Goal: Information Seeking & Learning: Find specific fact

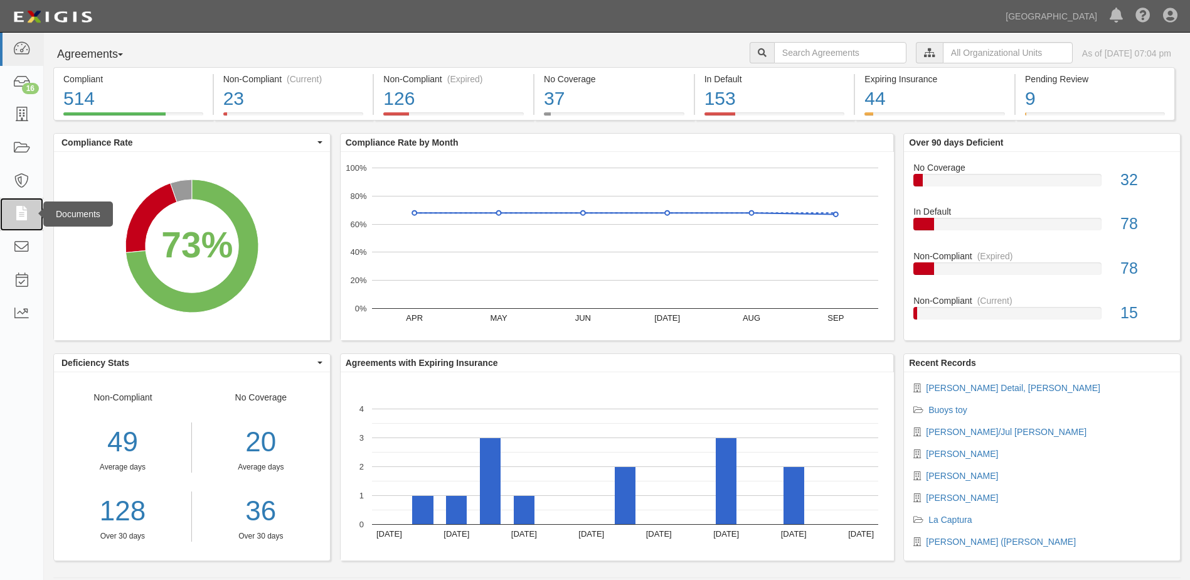
click at [33, 212] on link at bounding box center [21, 214] width 43 height 33
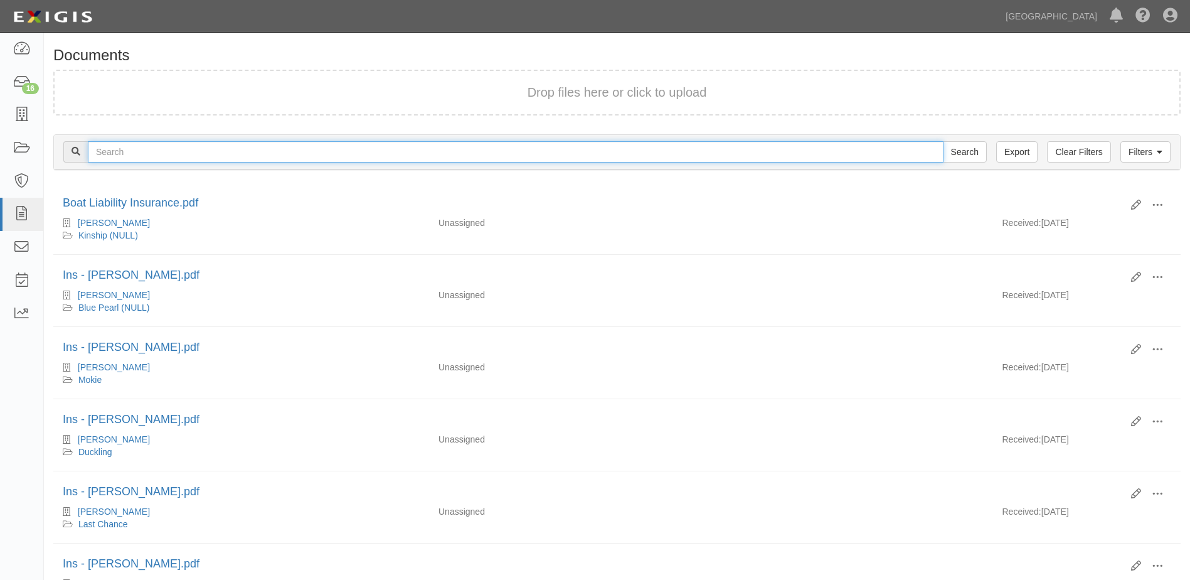
click at [117, 149] on input "text" at bounding box center [516, 151] width 856 height 21
type input "[PERSON_NAME]"
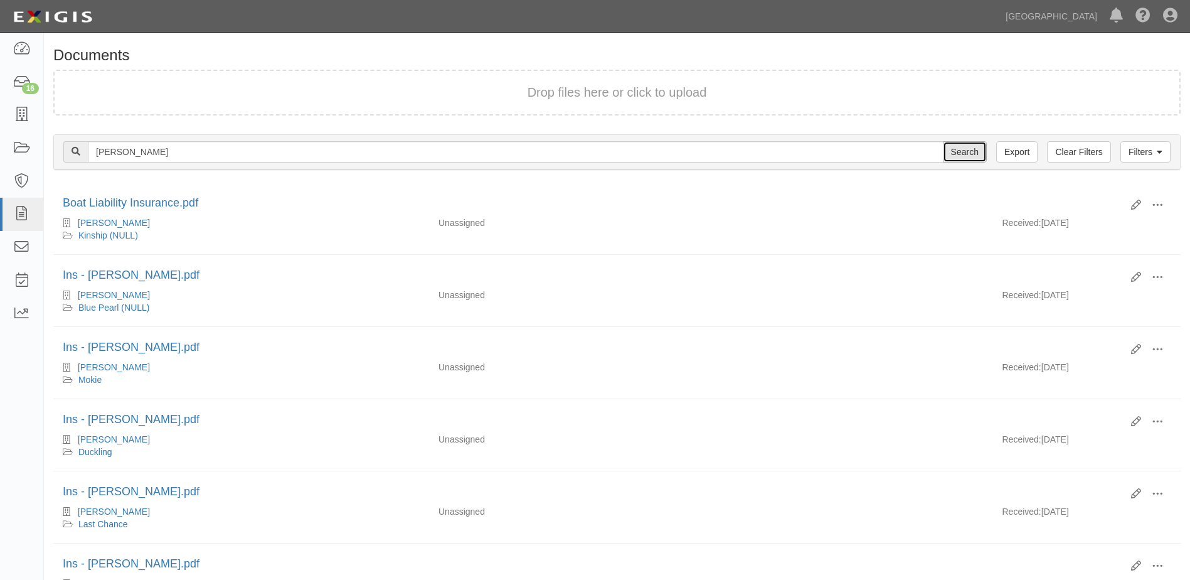
click at [973, 156] on input "Search" at bounding box center [965, 151] width 44 height 21
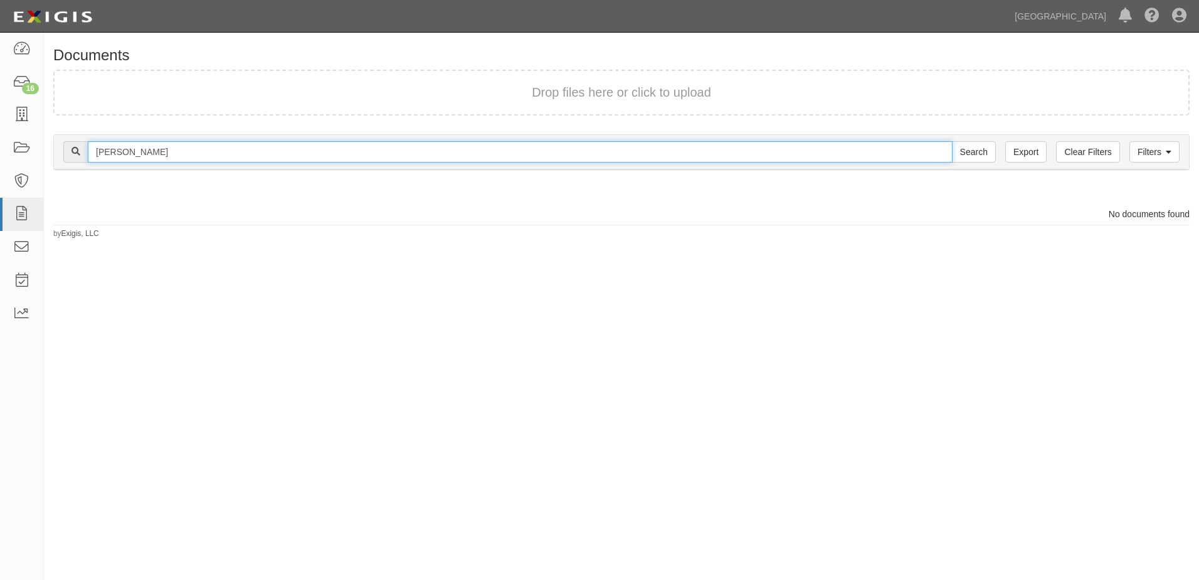
drag, startPoint x: 117, startPoint y: 152, endPoint x: 60, endPoint y: 149, distance: 57.8
click at [60, 149] on div "Filters Clear Filters Export [PERSON_NAME] Search Filters" at bounding box center [621, 152] width 1135 height 35
type input "Blahnick"
click at [971, 147] on input "Search" at bounding box center [974, 151] width 44 height 21
click at [961, 152] on input "Search" at bounding box center [974, 151] width 44 height 21
